Goal: Check status: Check status

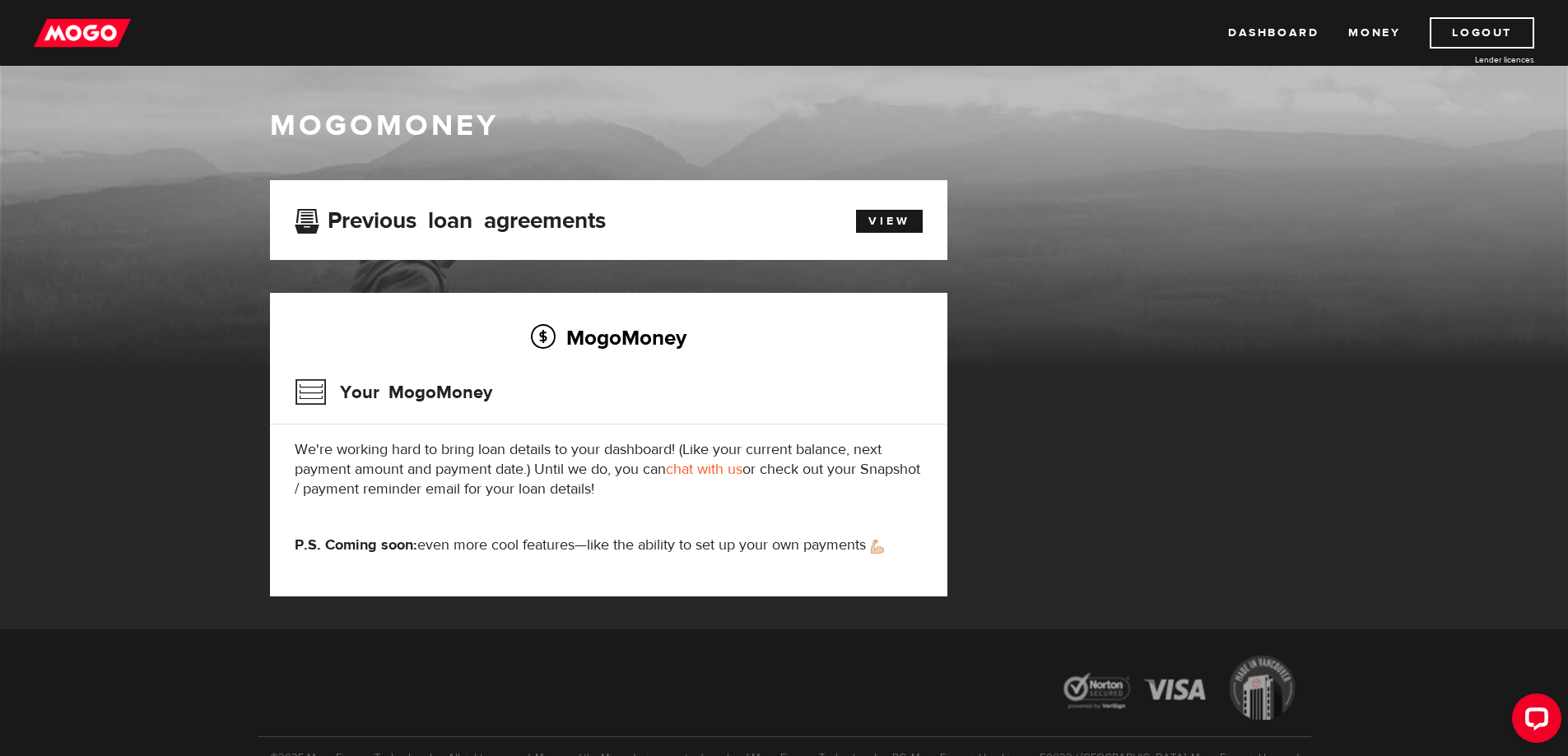
click at [107, 45] on img at bounding box center [83, 33] width 98 height 31
click at [854, 214] on div "View" at bounding box center [880, 219] width 108 height 28
click at [862, 220] on link "View" at bounding box center [889, 221] width 66 height 23
click at [109, 27] on img at bounding box center [83, 33] width 98 height 31
click at [82, 39] on img at bounding box center [83, 33] width 98 height 31
